Goal: Task Accomplishment & Management: Use online tool/utility

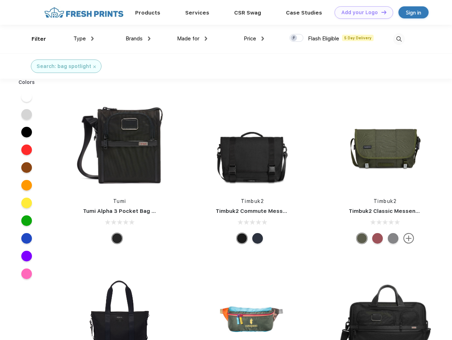
scroll to position [0, 0]
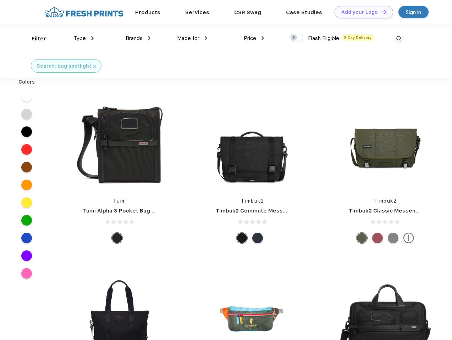
click at [361, 12] on link "Add your Logo Design Tool" at bounding box center [363, 12] width 59 height 12
click at [0, 0] on div "Design Tool" at bounding box center [0, 0] width 0 height 0
click at [380, 12] on link "Add your Logo Design Tool" at bounding box center [363, 12] width 59 height 12
click at [34, 39] on div "Filter" at bounding box center [39, 39] width 15 height 8
click at [84, 38] on span "Type" at bounding box center [79, 38] width 12 height 6
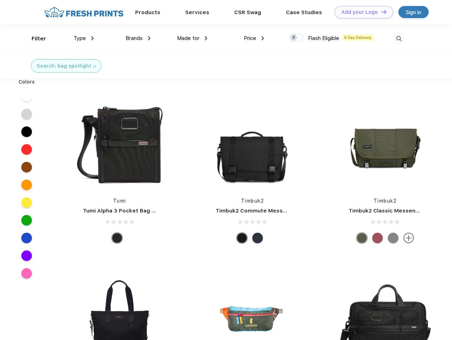
click at [138, 38] on span "Brands" at bounding box center [134, 38] width 17 height 6
click at [192, 38] on span "Made for" at bounding box center [188, 38] width 22 height 6
click at [254, 38] on span "Price" at bounding box center [250, 38] width 12 height 6
click at [296, 38] on div at bounding box center [296, 38] width 14 height 8
click at [294, 38] on input "checkbox" at bounding box center [291, 35] width 5 height 5
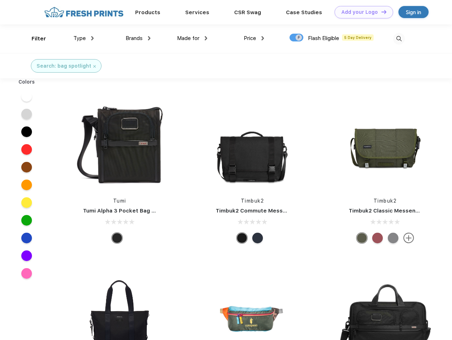
click at [399, 39] on img at bounding box center [399, 39] width 12 height 12
